Goal: Navigation & Orientation: Find specific page/section

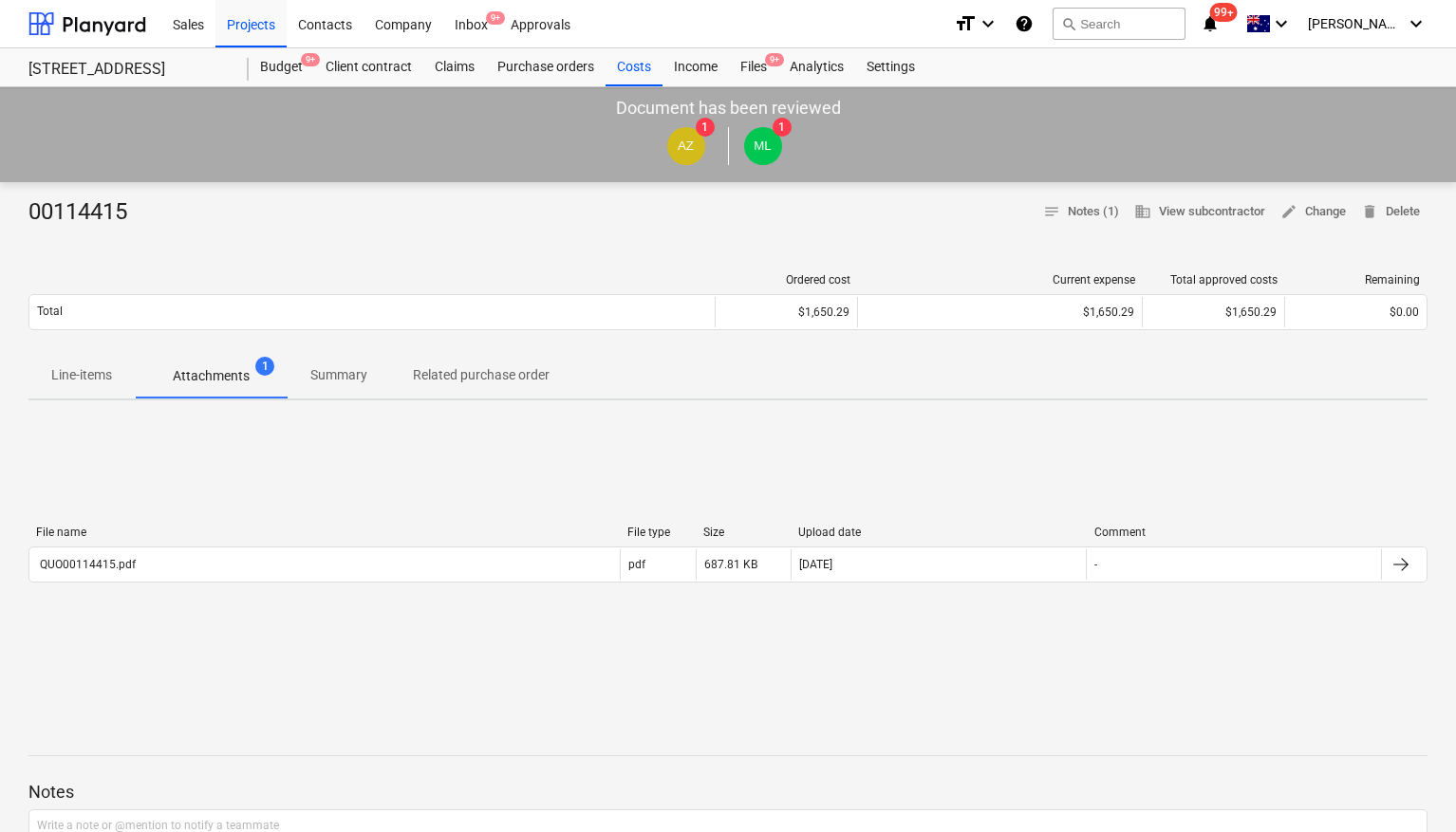
click at [478, 20] on div "Inbox 9+" at bounding box center [471, 23] width 56 height 48
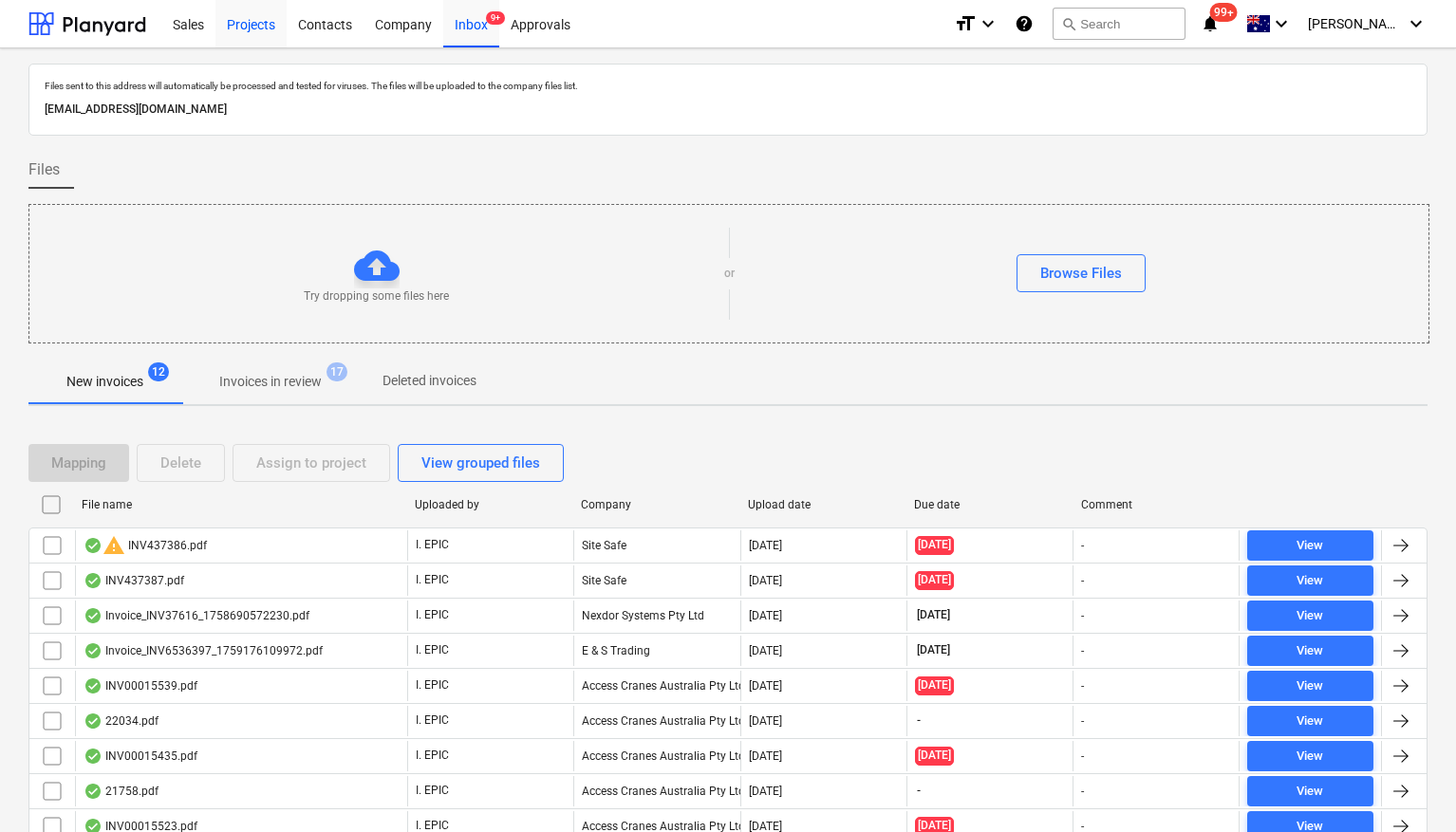
click at [263, 23] on div "Projects" at bounding box center [251, 23] width 71 height 48
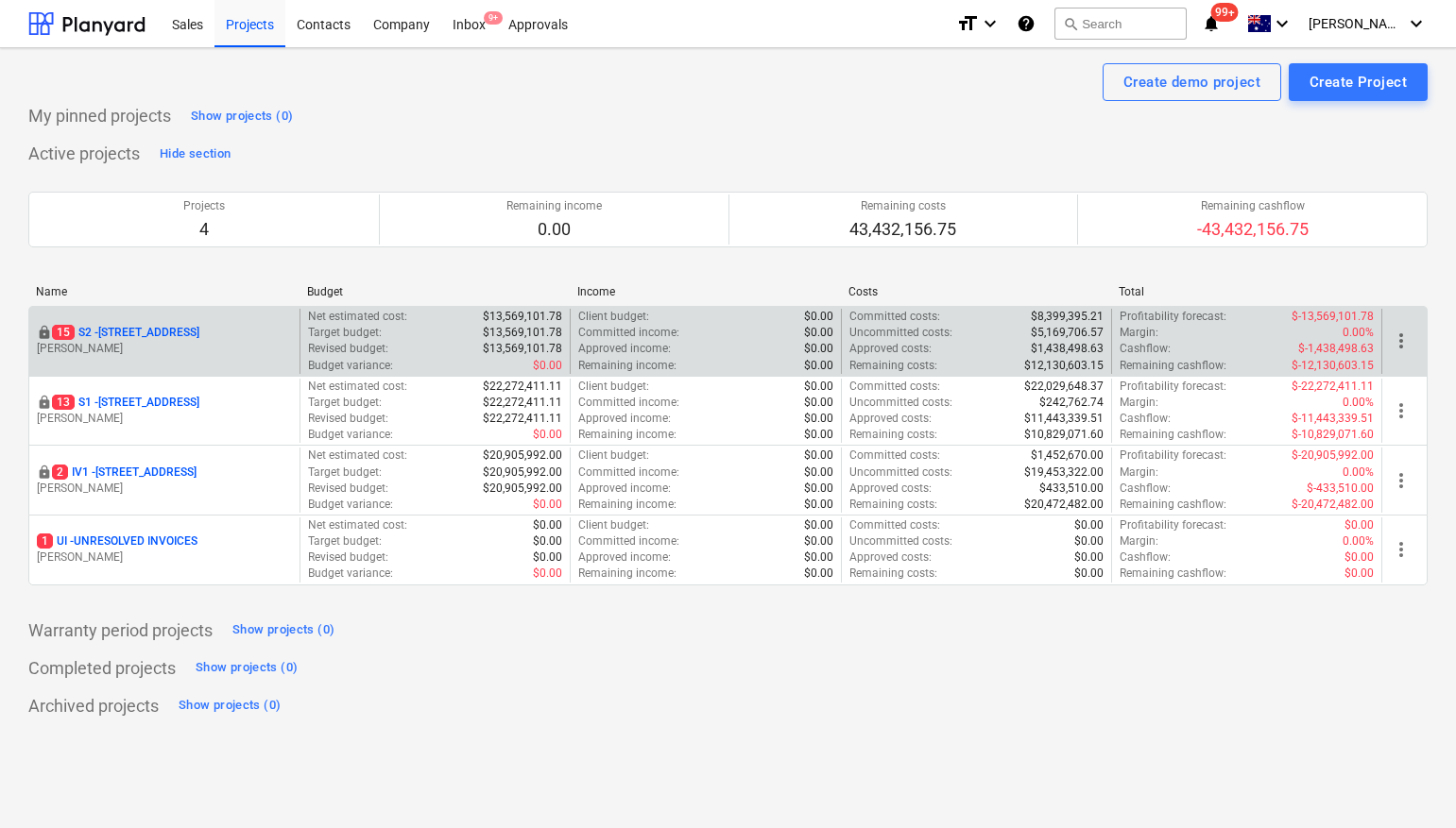
drag, startPoint x: 188, startPoint y: 321, endPoint x: 184, endPoint y: 331, distance: 10.8
click at [188, 322] on div "locked [STREET_ADDRESS] Lebon" at bounding box center [164, 342] width 270 height 66
click at [184, 331] on p "[STREET_ADDRESS]" at bounding box center [125, 333] width 148 height 16
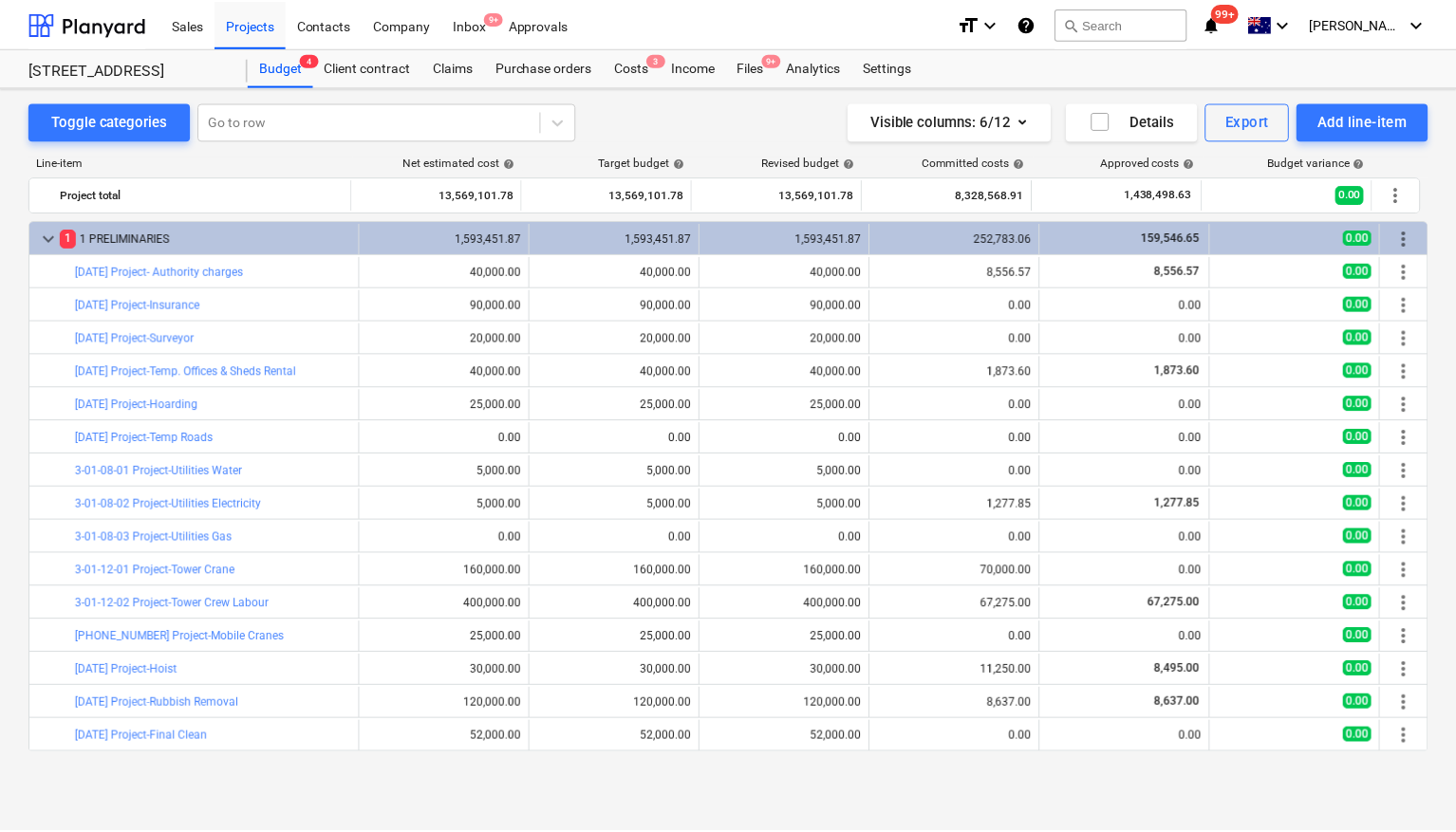
scroll to position [204, 0]
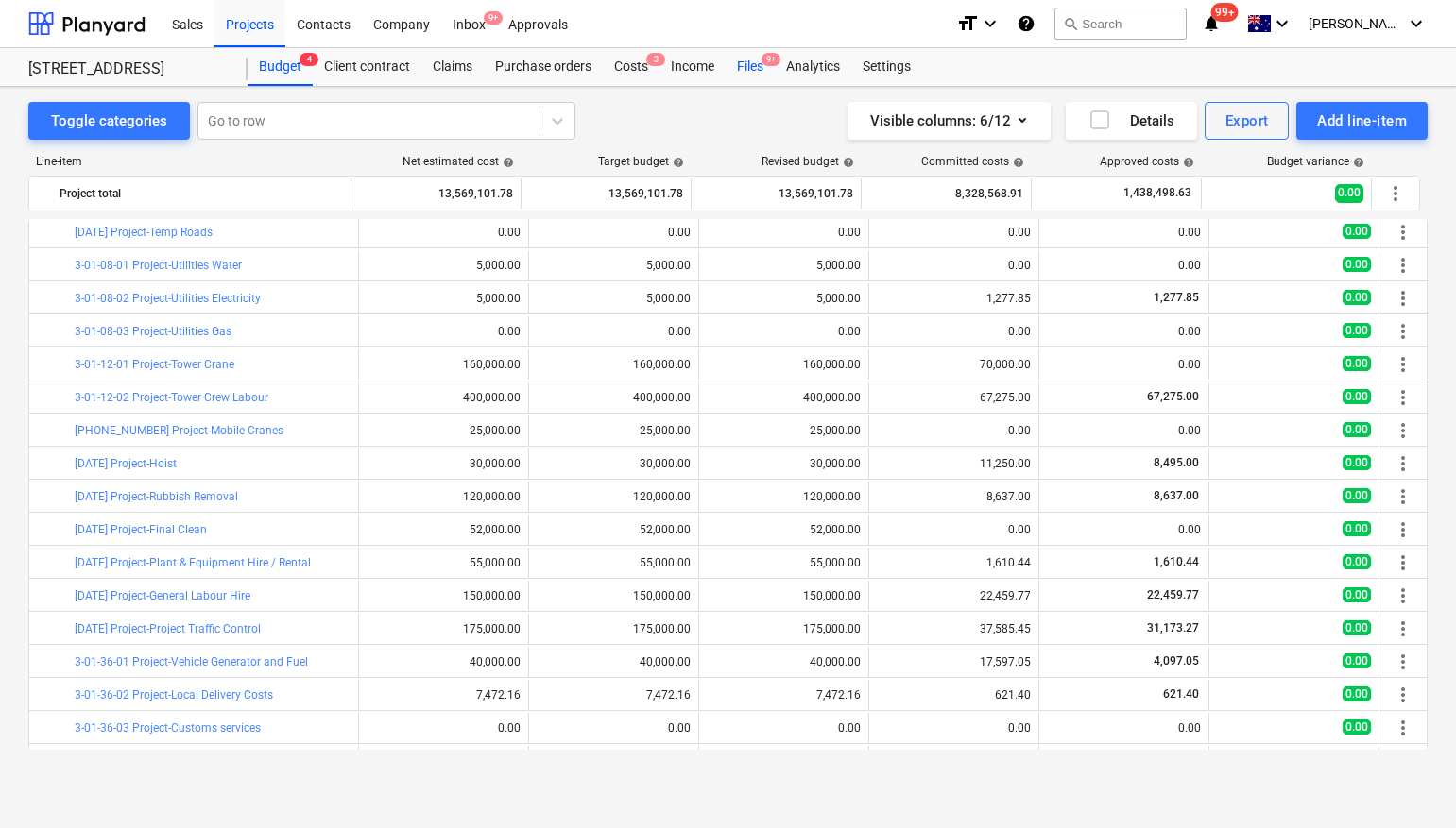
click at [754, 57] on div "Files 9+" at bounding box center [750, 67] width 49 height 38
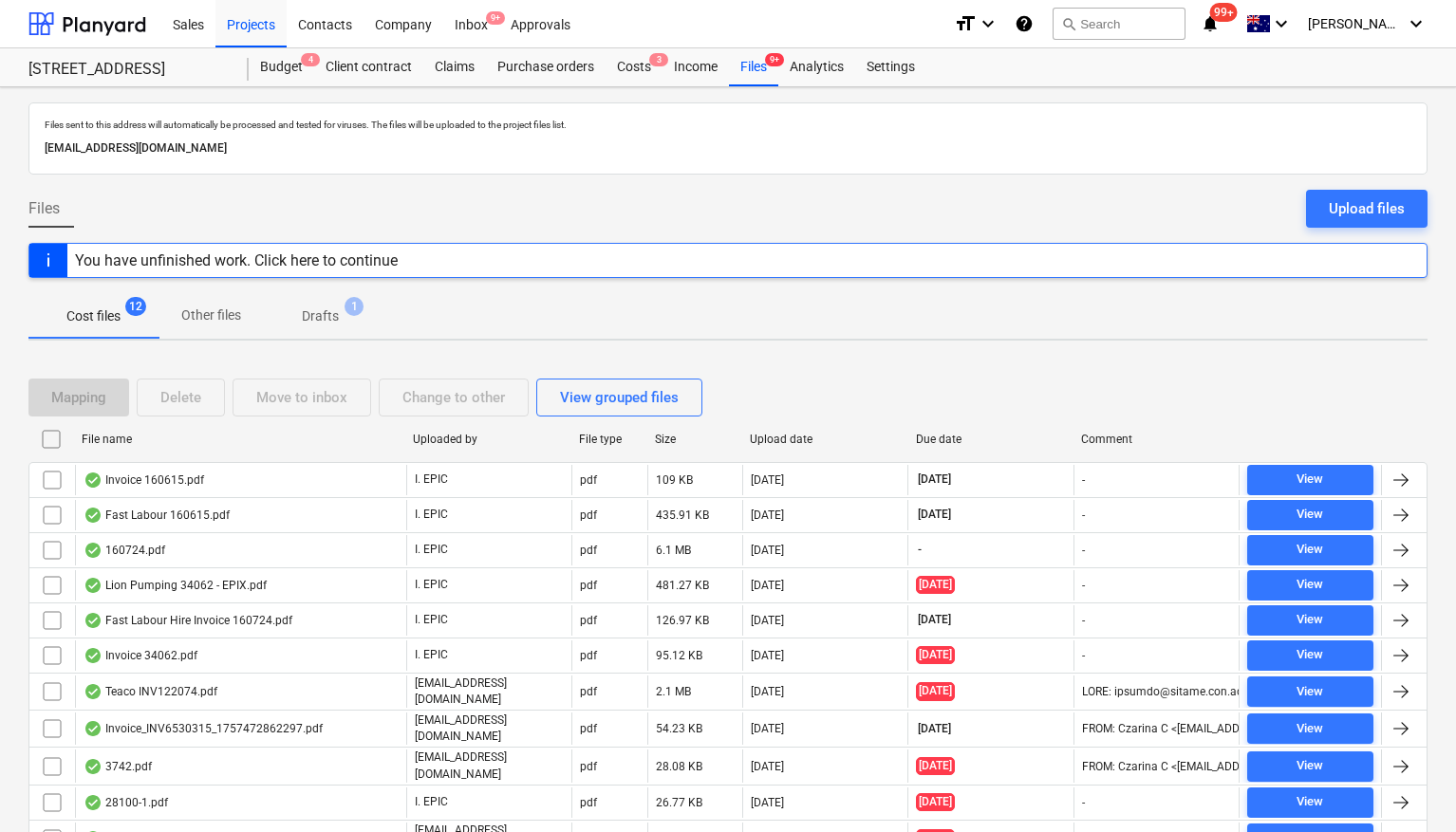
click at [344, 309] on span "1" at bounding box center [353, 306] width 19 height 19
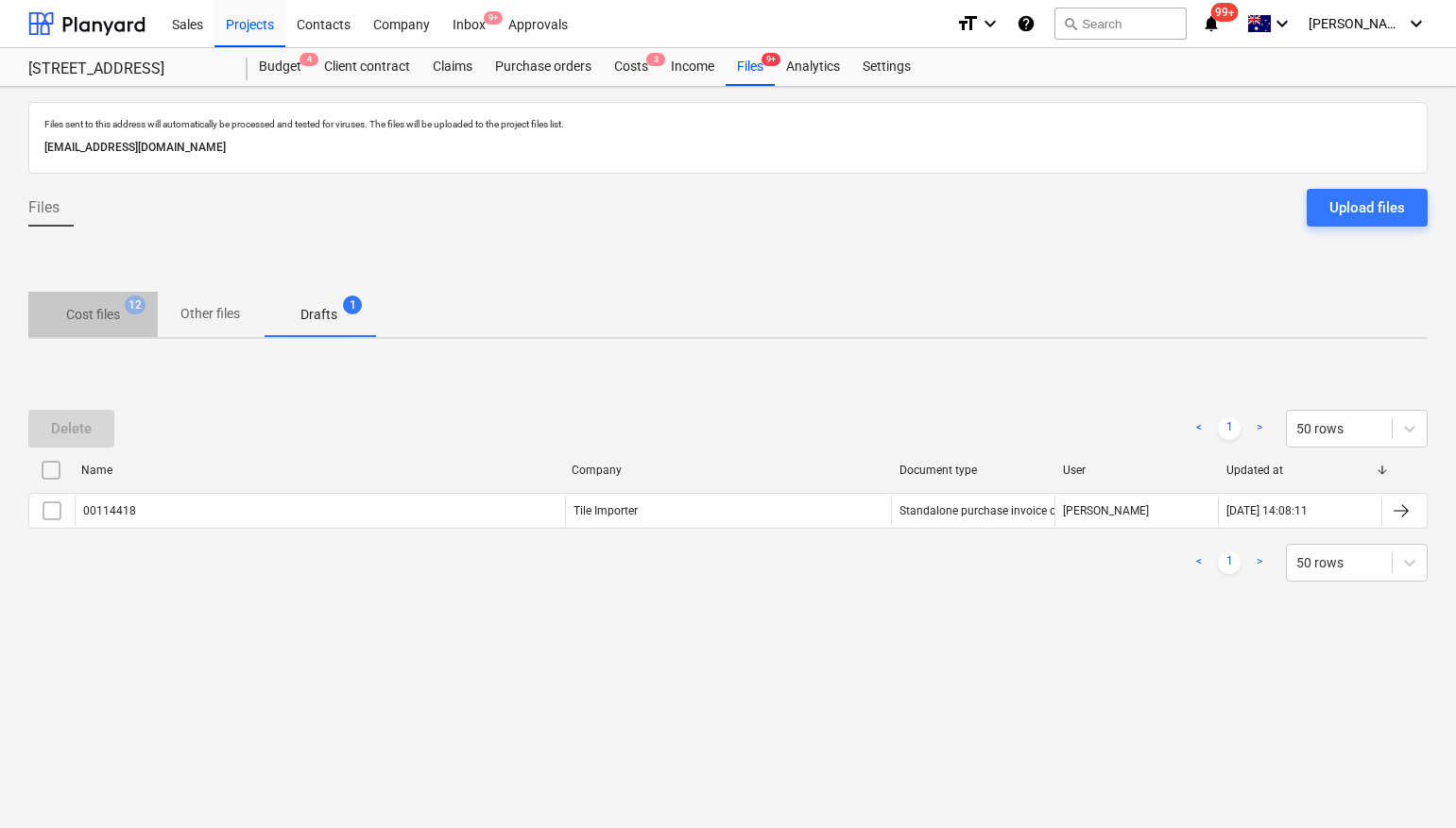
click at [124, 312] on span "Cost files 12" at bounding box center [93, 315] width 84 height 20
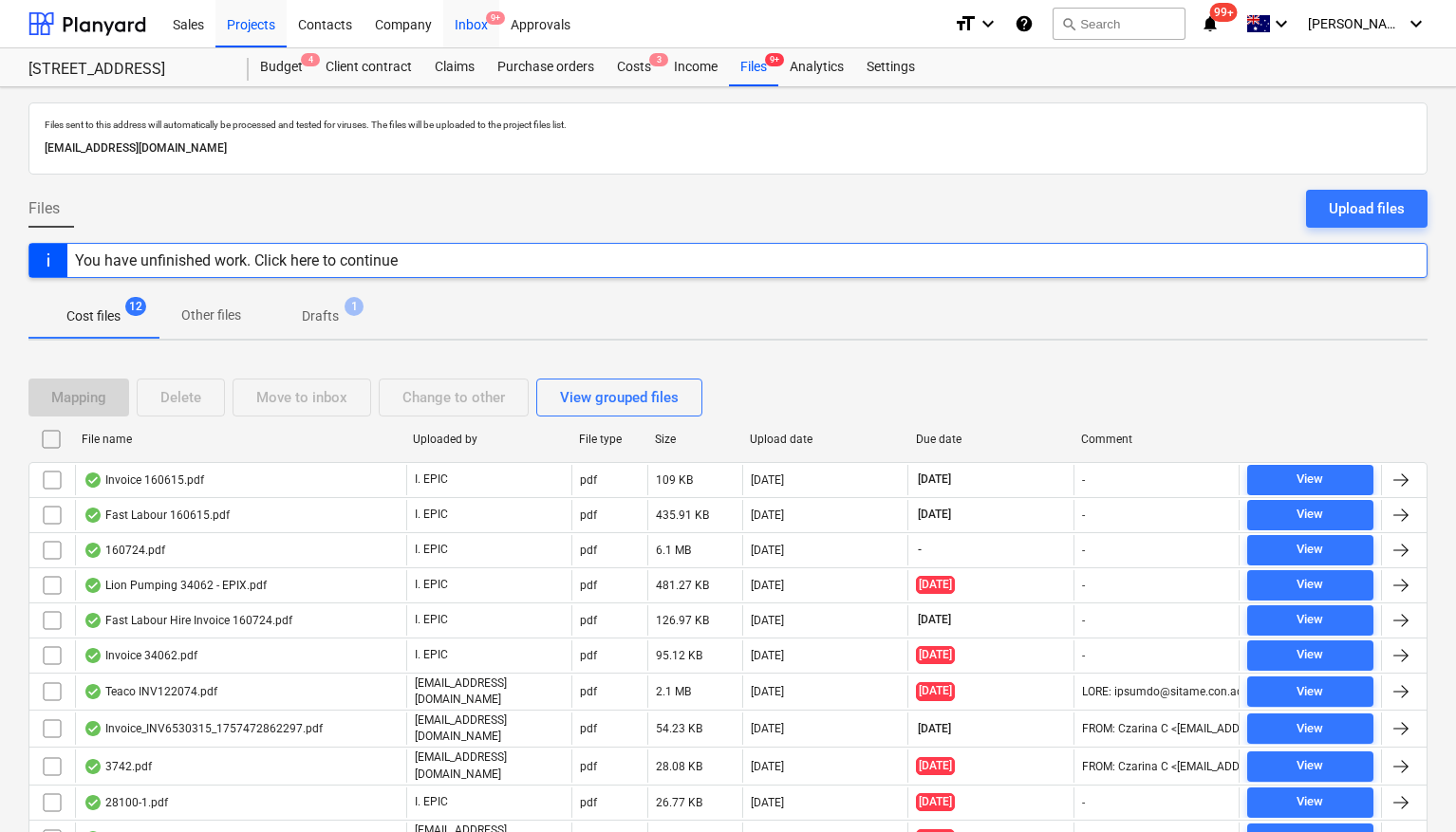
click at [481, 23] on div "Inbox 9+" at bounding box center [471, 23] width 56 height 48
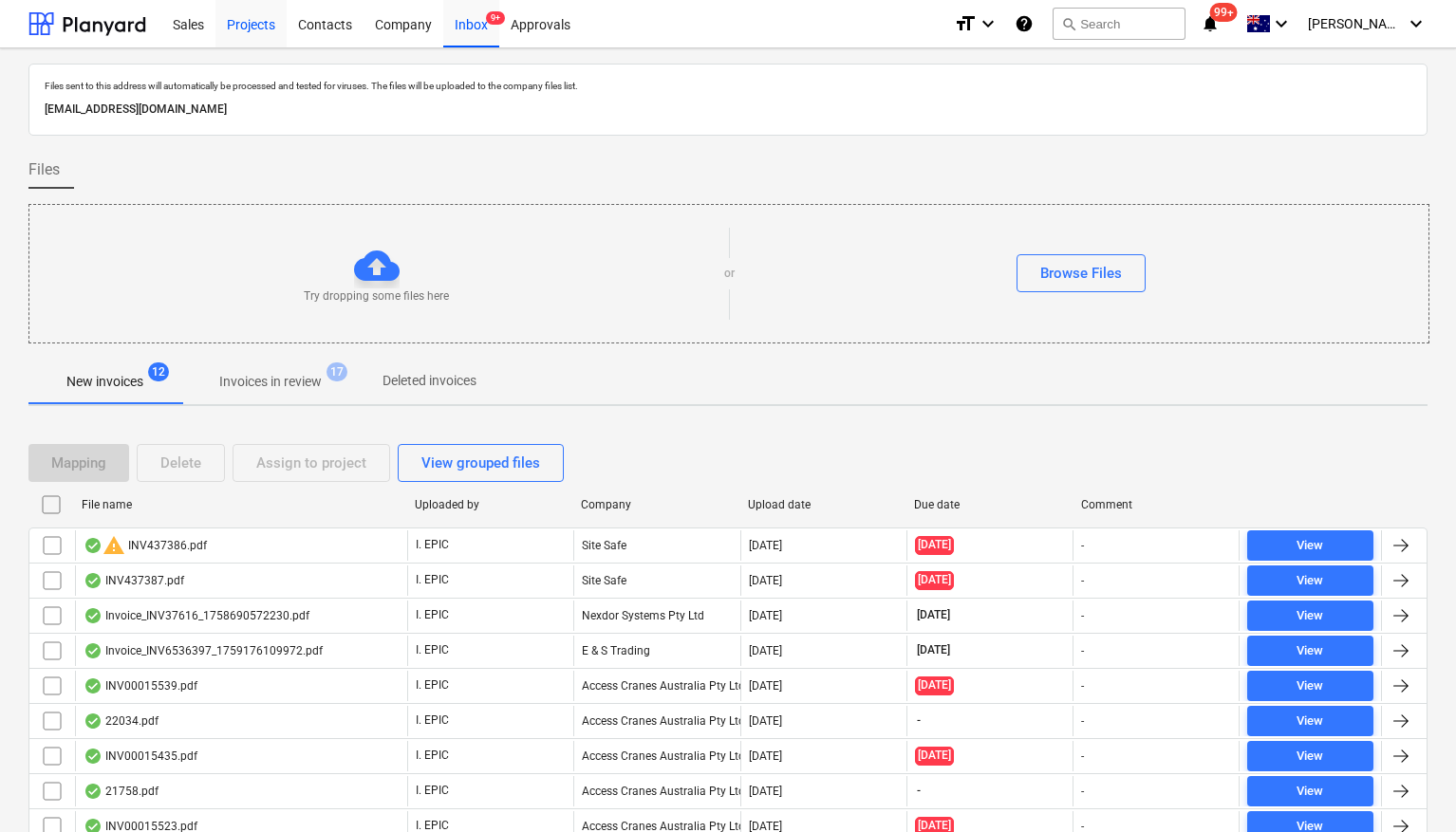
click at [275, 29] on div "Projects" at bounding box center [251, 23] width 71 height 48
